Goal: Book appointment/travel/reservation

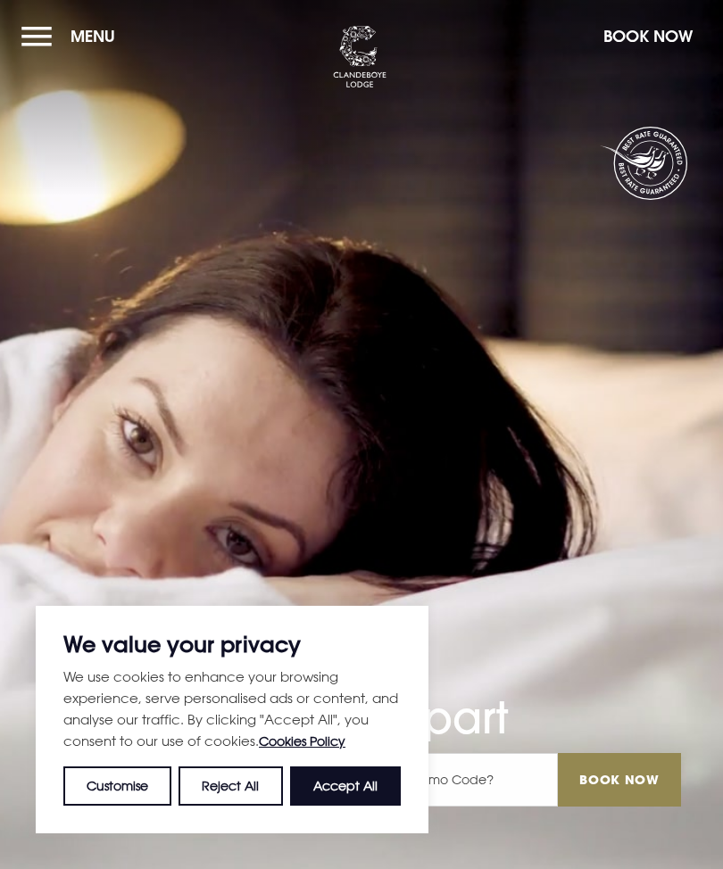
click at [350, 789] on button "Accept All" at bounding box center [345, 786] width 111 height 39
checkbox input "true"
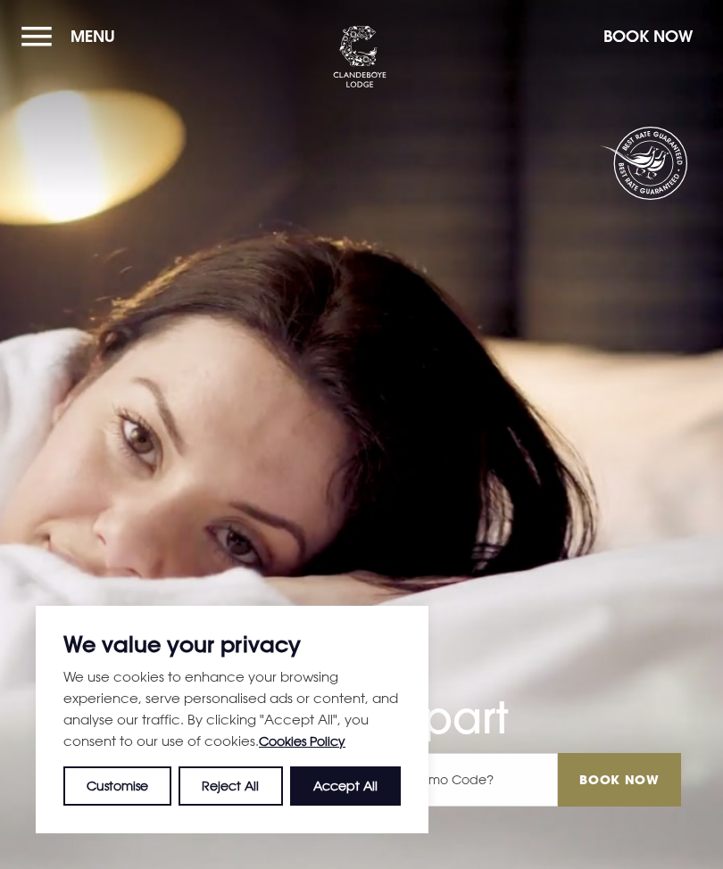
checkbox input "true"
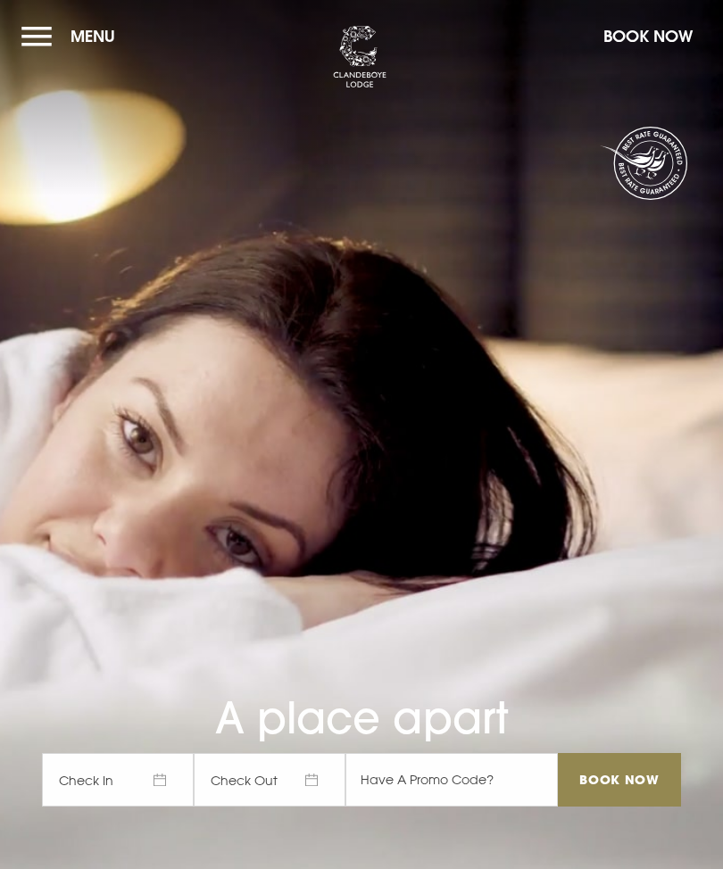
click at [51, 55] on button "Menu" at bounding box center [72, 36] width 103 height 38
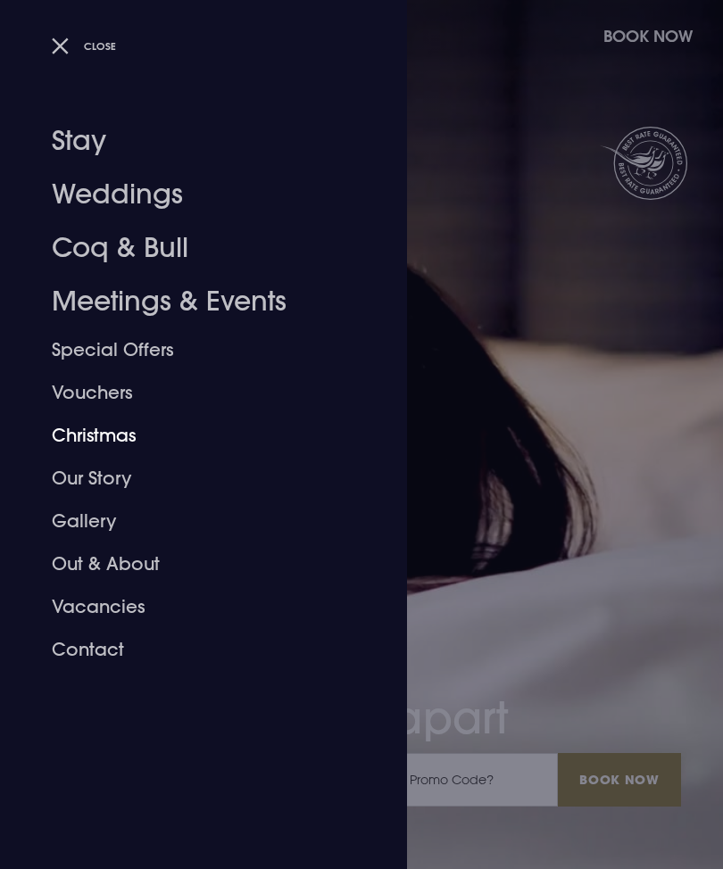
click at [122, 444] on link "Christmas" at bounding box center [193, 435] width 282 height 43
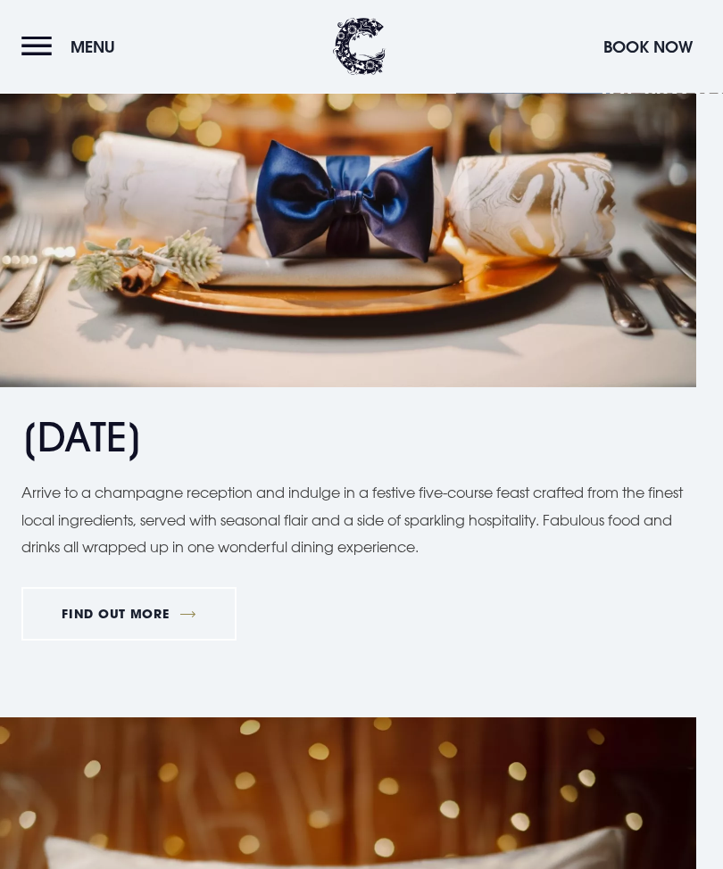
scroll to position [2311, 0]
click at [190, 616] on link "FIND OUT MORE" at bounding box center [128, 614] width 215 height 54
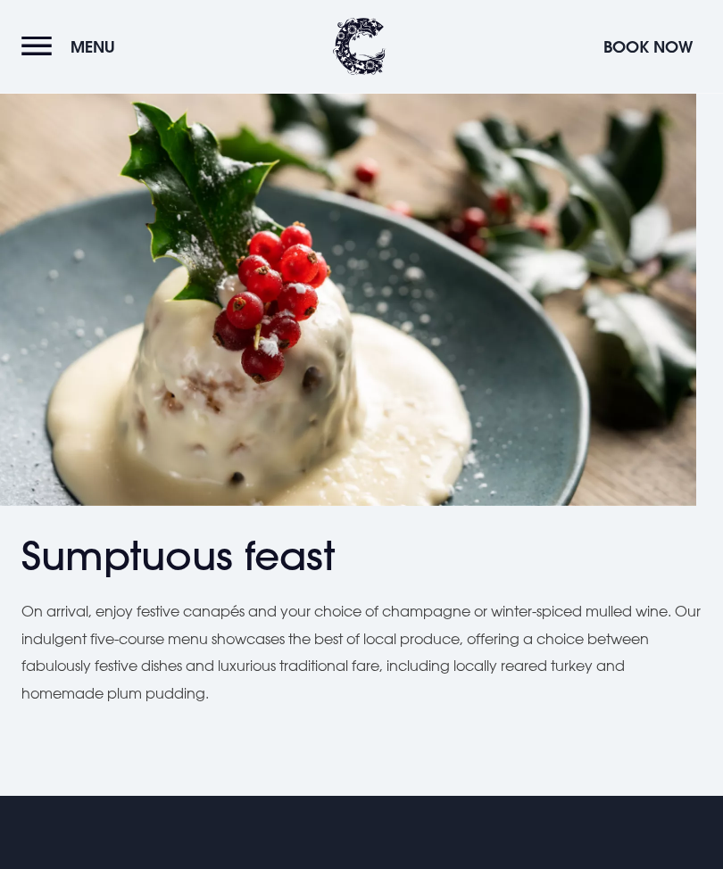
scroll to position [1331, 0]
